Goal: Transaction & Acquisition: Purchase product/service

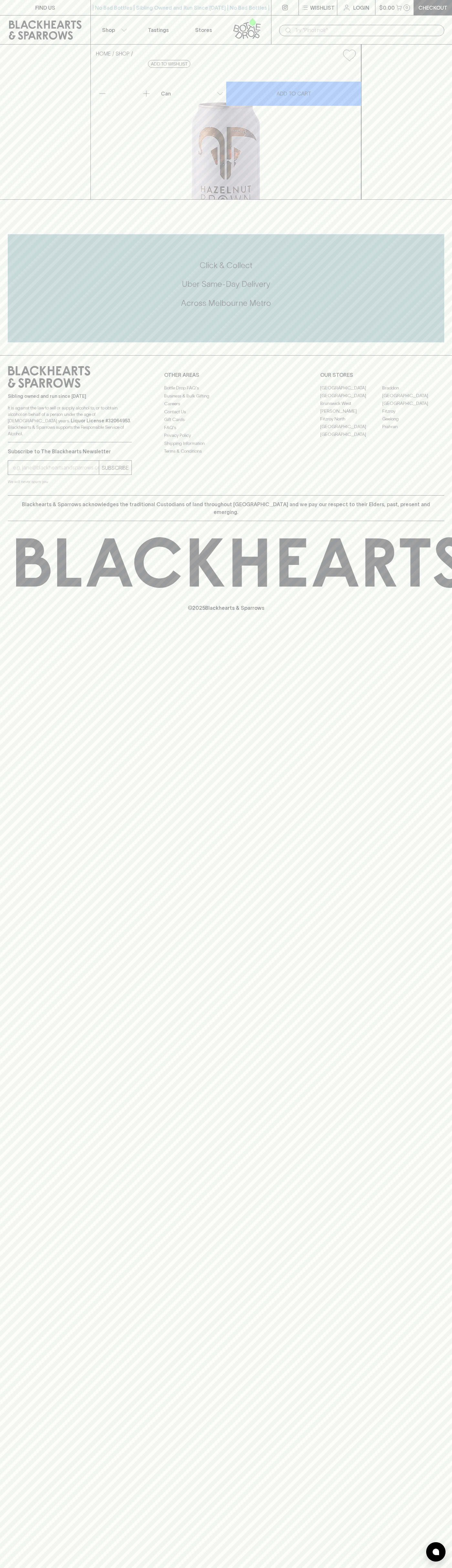
click at [342, 5] on link "Login" at bounding box center [355, 7] width 37 height 15
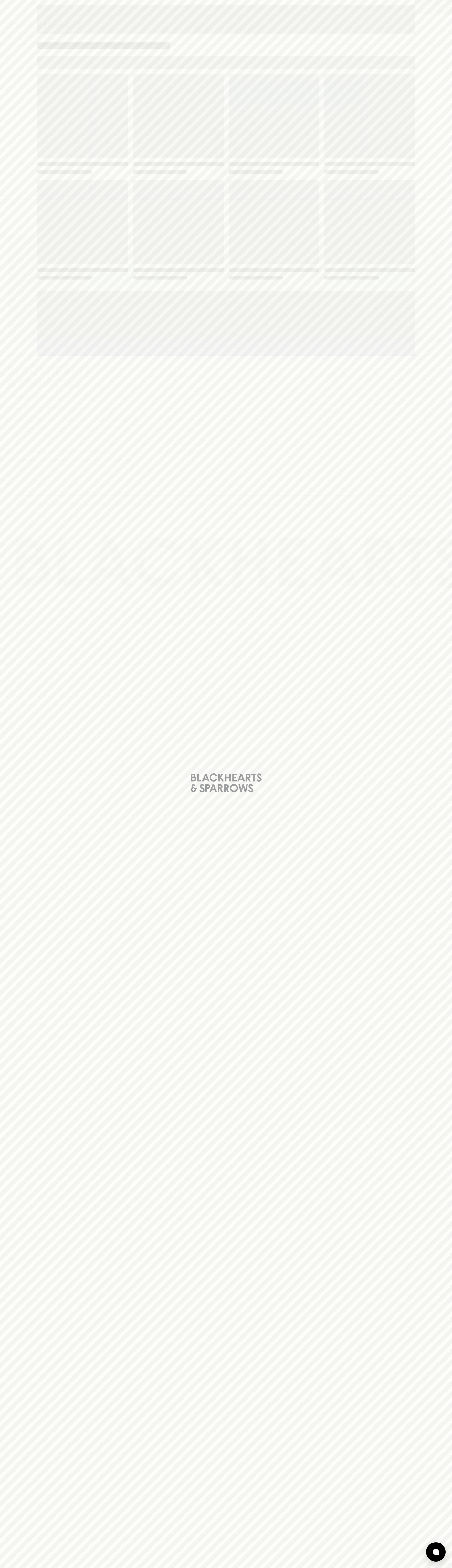
click at [450, 1543] on div "Loading" at bounding box center [226, 784] width 452 height 1568
click at [175, 1568] on html "FIND US | No Bad Bottles | Sibling Owned and Run Since 2006 | No Bad Bottles | …" at bounding box center [226, 784] width 452 height 1568
click at [11, 1528] on div "Loading" at bounding box center [226, 784] width 452 height 1568
